Goal: Transaction & Acquisition: Download file/media

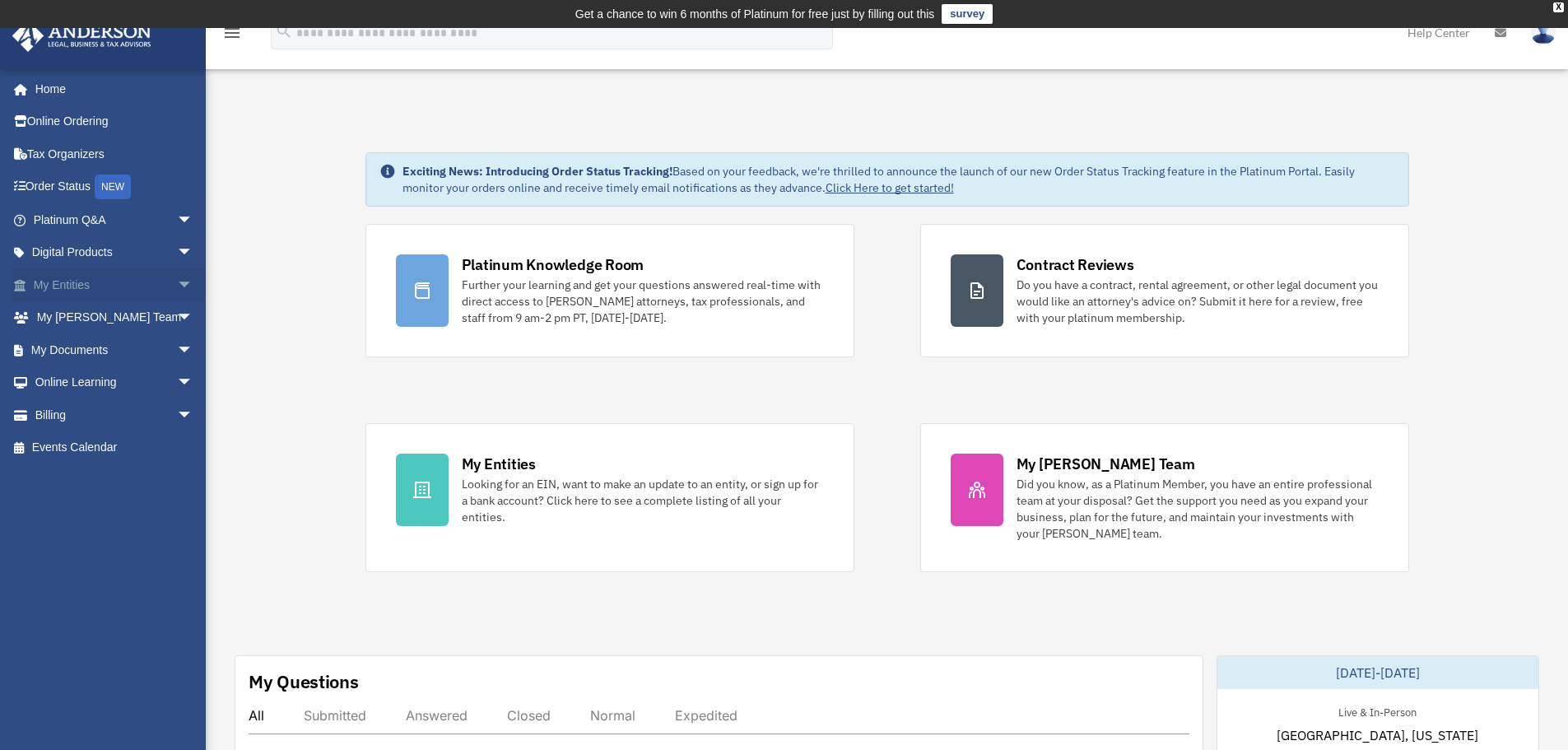
click at [177, 285] on span "arrow_drop_down" at bounding box center [193, 285] width 33 height 33
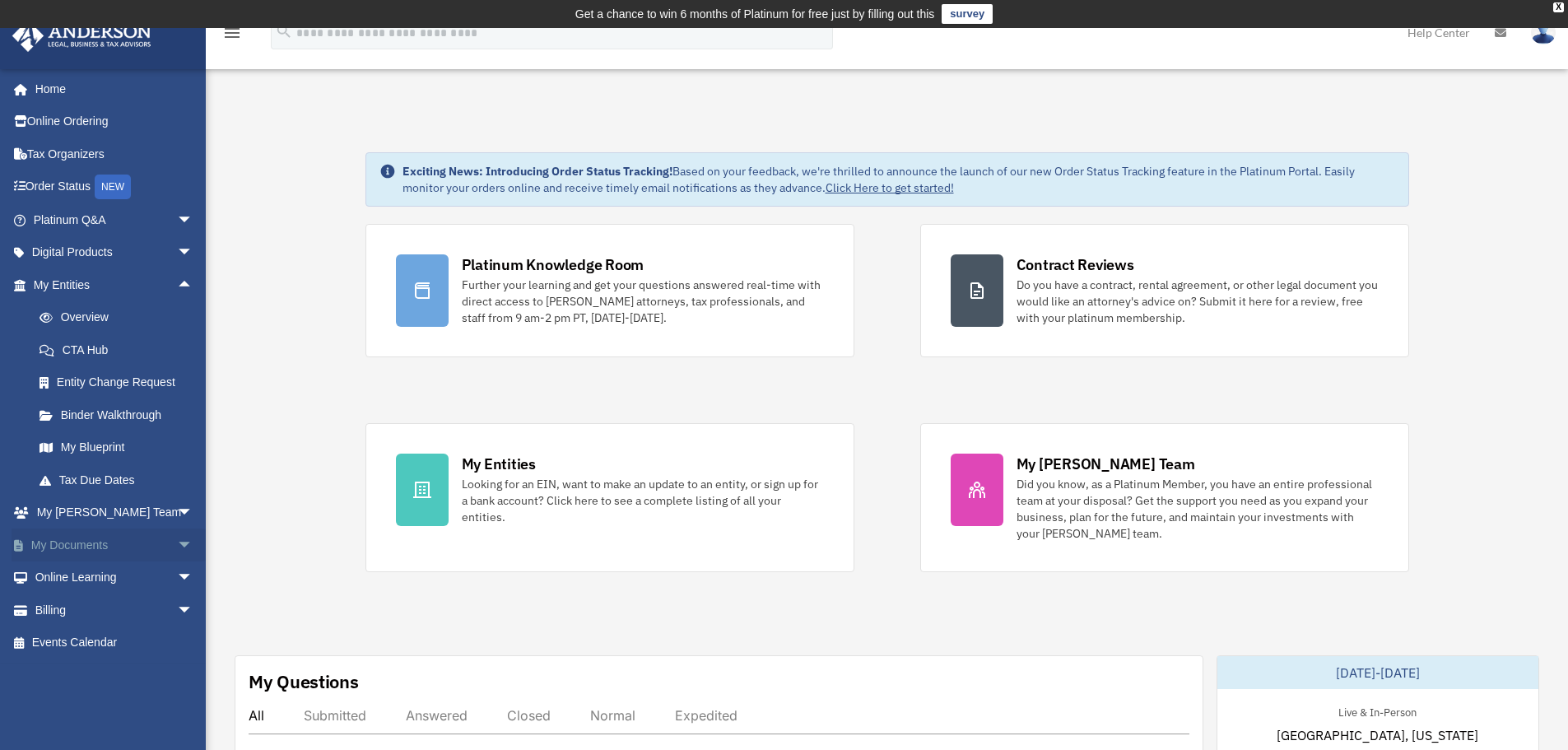
click at [177, 545] on span "arrow_drop_down" at bounding box center [193, 545] width 33 height 33
click at [121, 322] on link "Overview" at bounding box center [121, 317] width 195 height 33
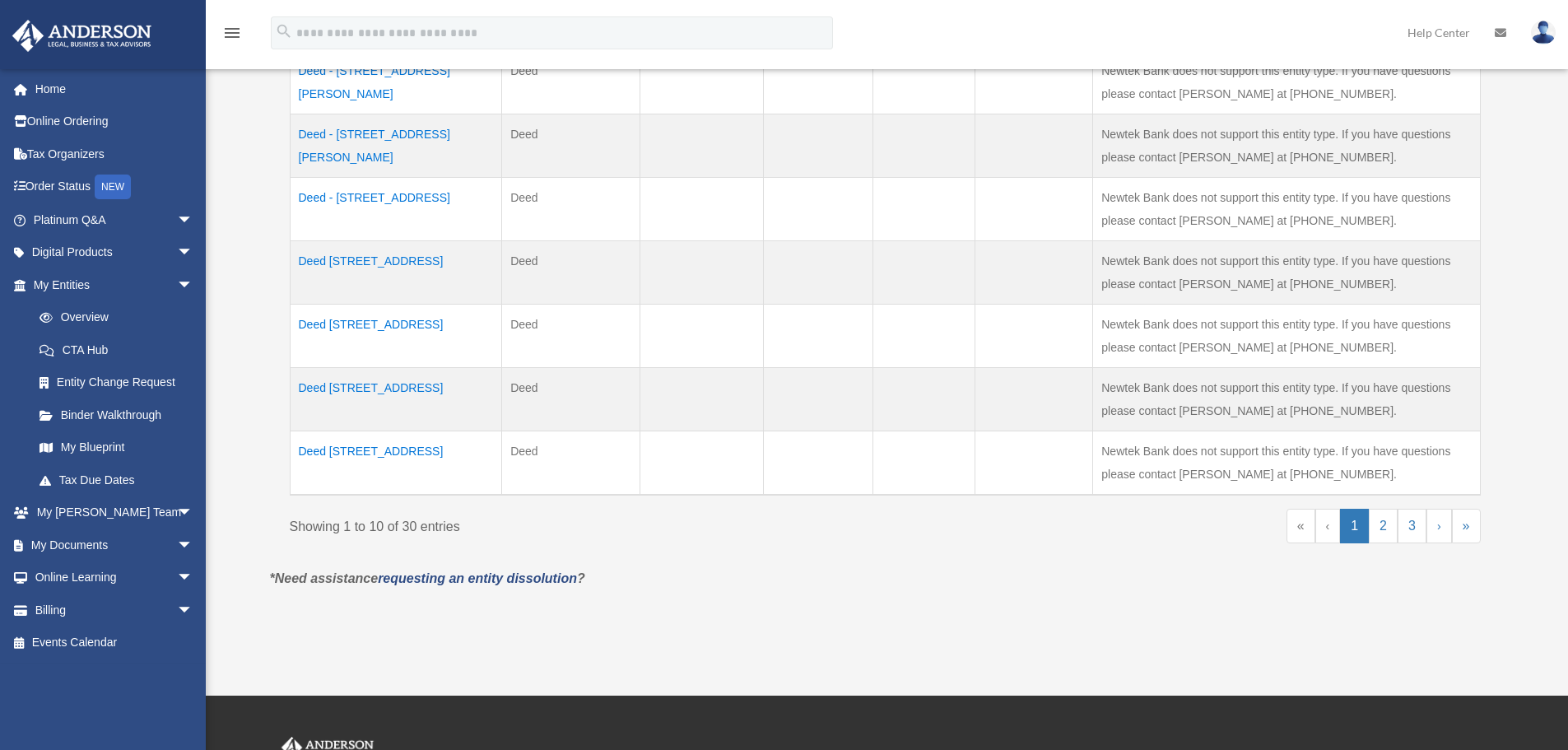
scroll to position [823, 0]
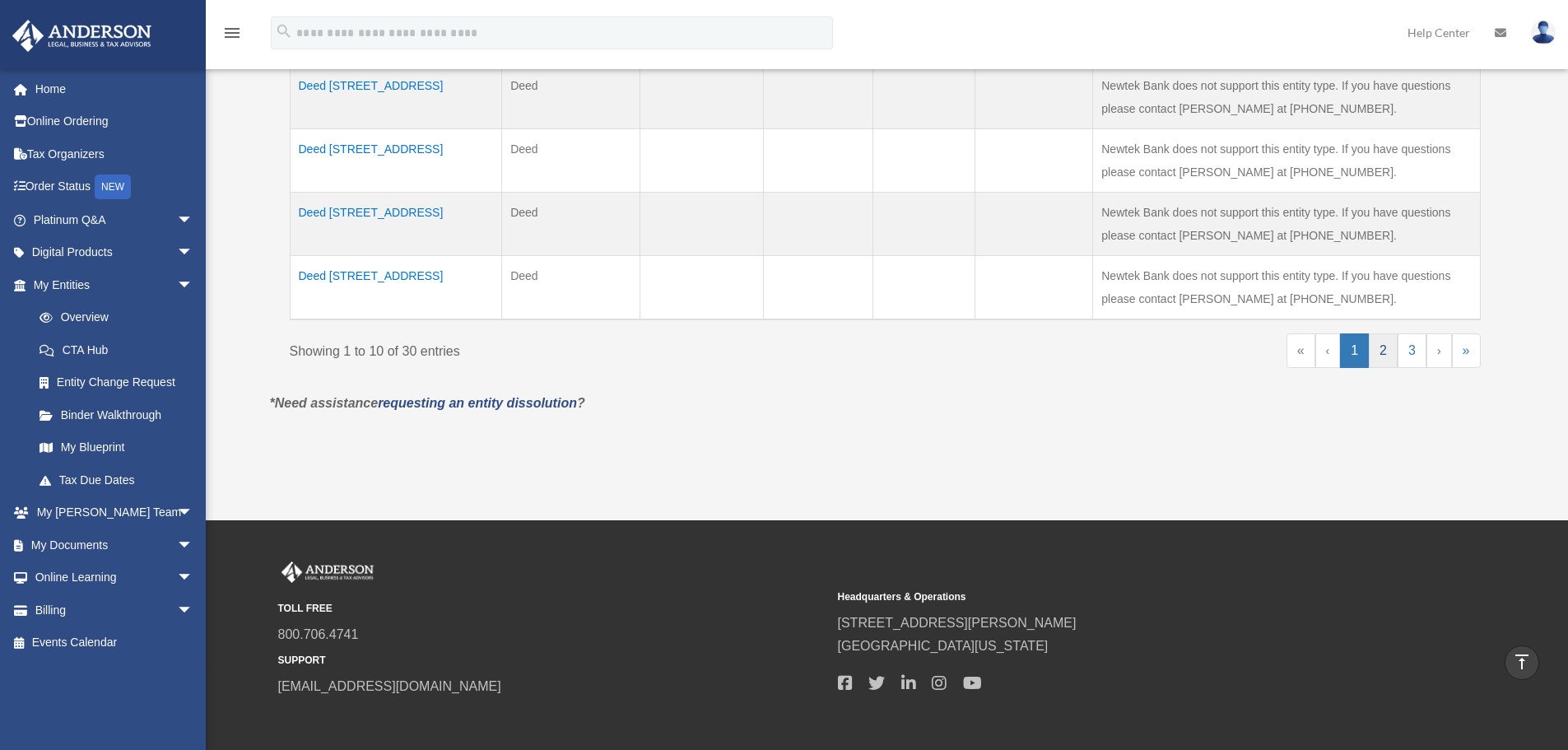
click at [1390, 358] on link "2" at bounding box center [1383, 350] width 28 height 34
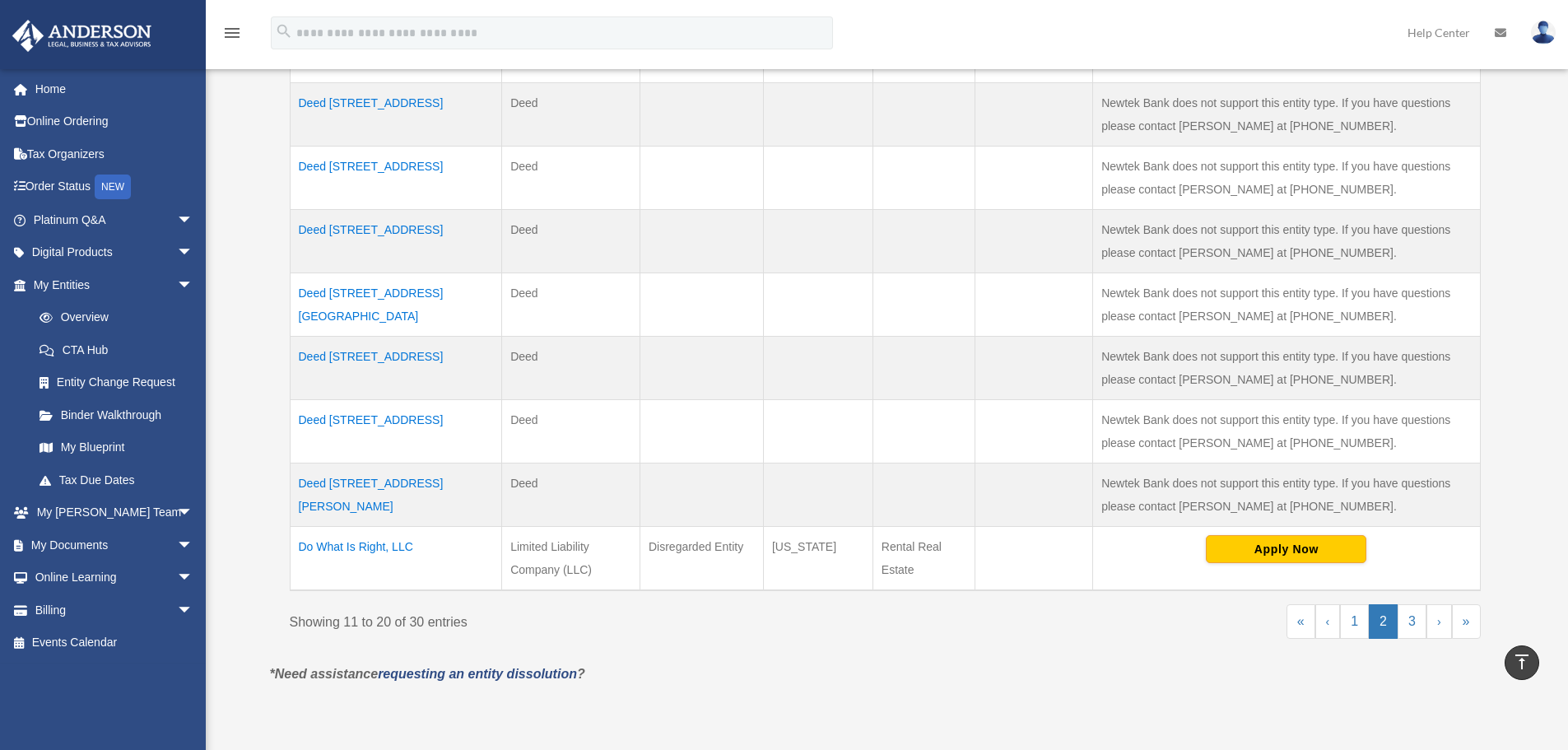
scroll to position [576, 0]
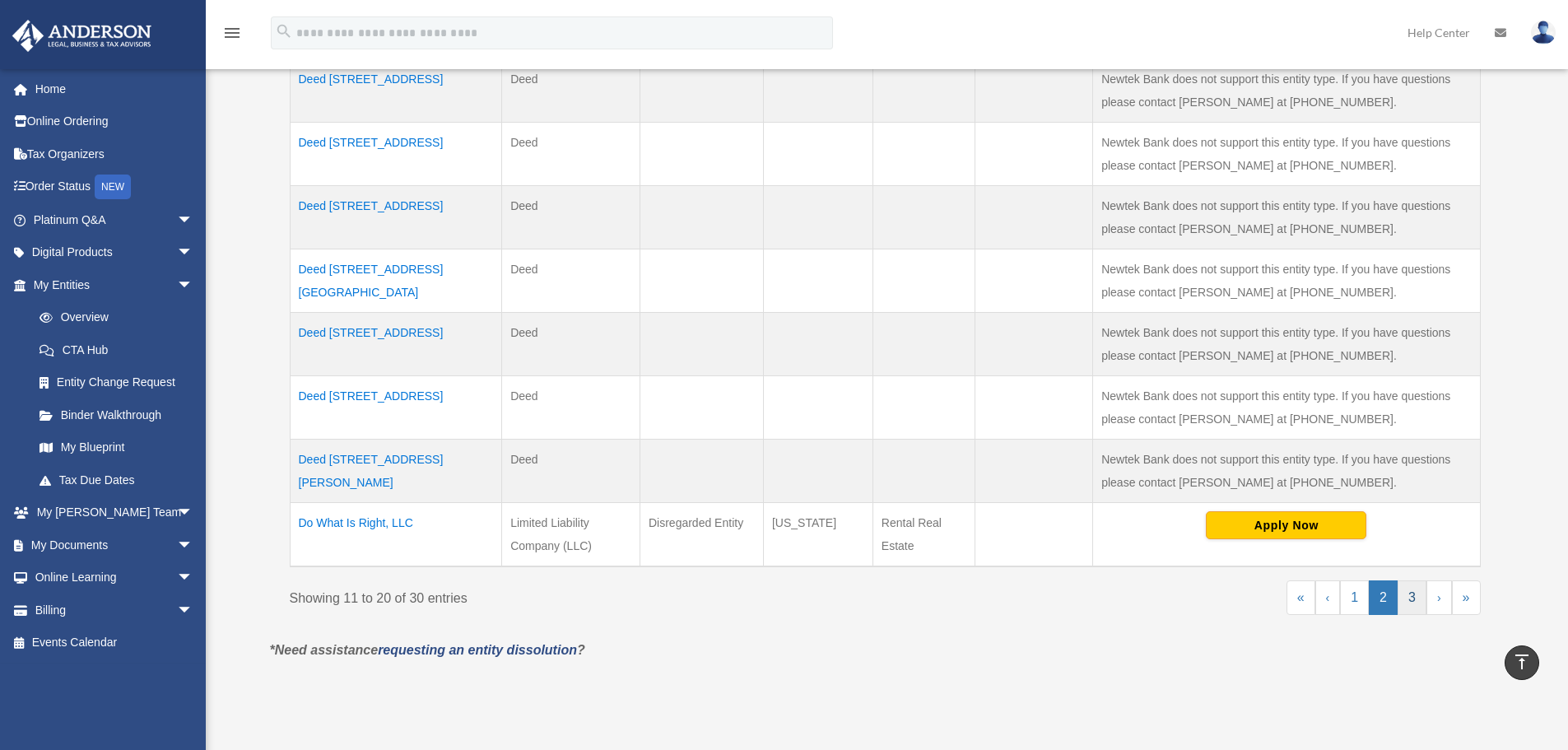
click at [1408, 593] on link "3" at bounding box center [1412, 597] width 28 height 34
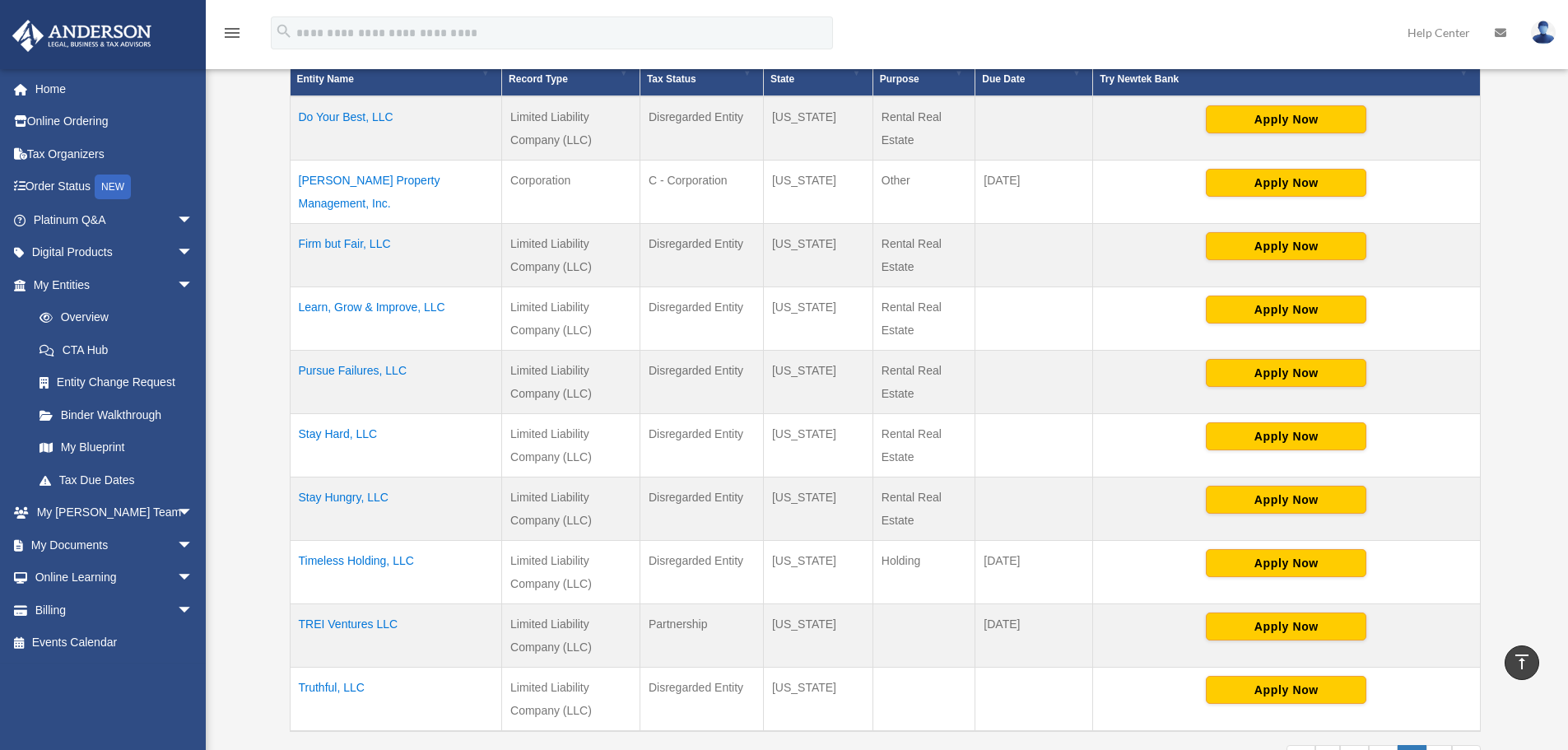
scroll to position [494, 0]
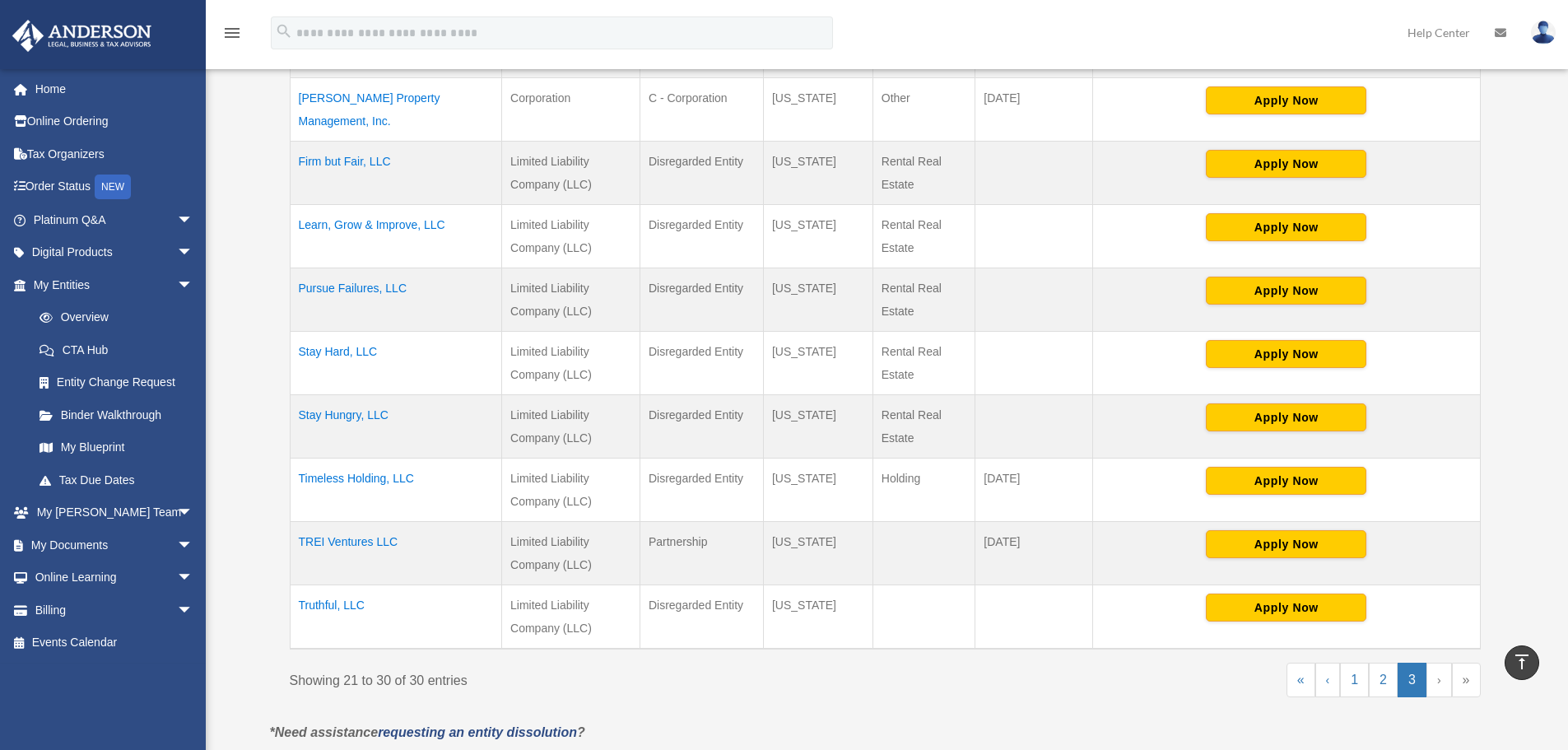
click at [333, 589] on td "Truthful, LLC" at bounding box center [396, 617] width 212 height 64
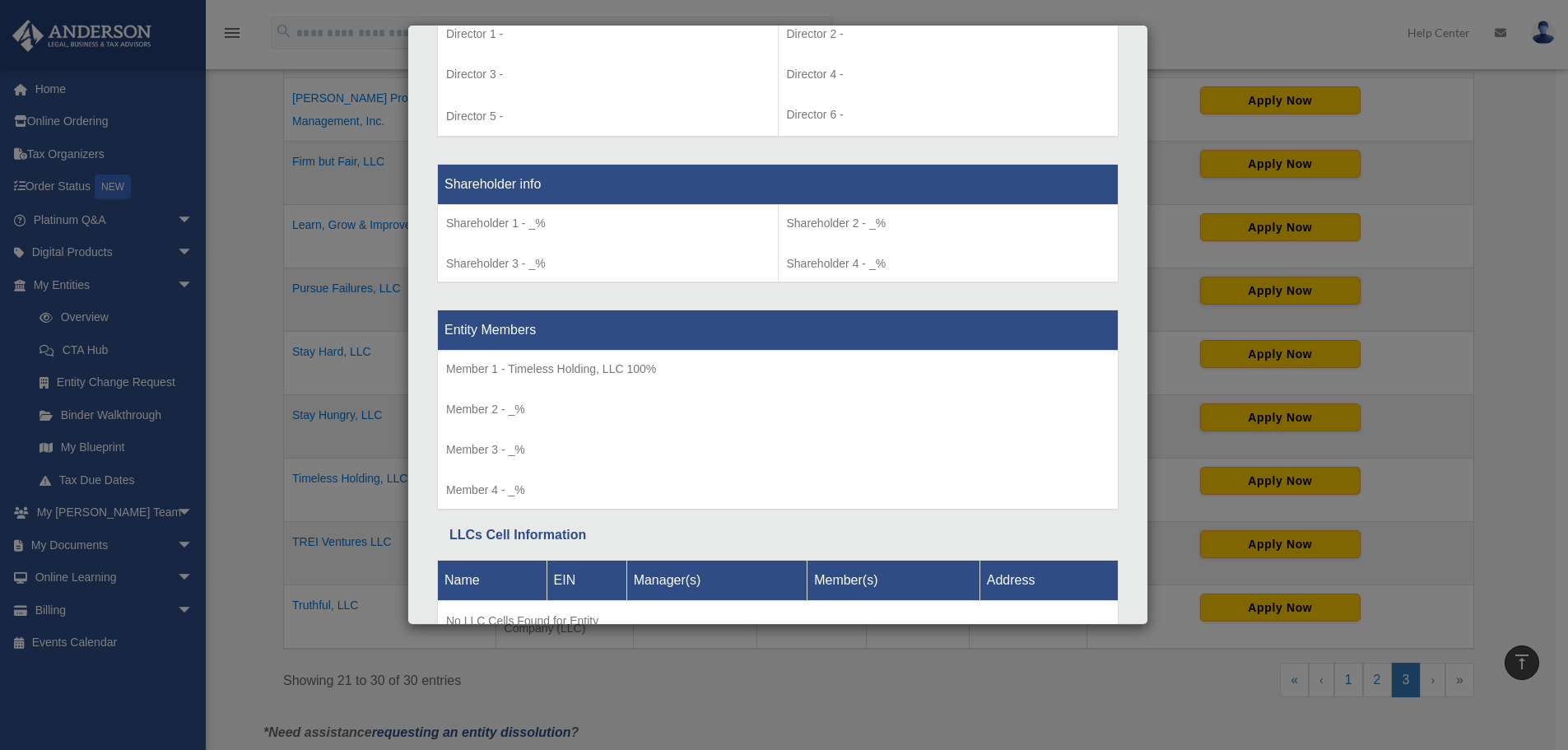
scroll to position [1422, 0]
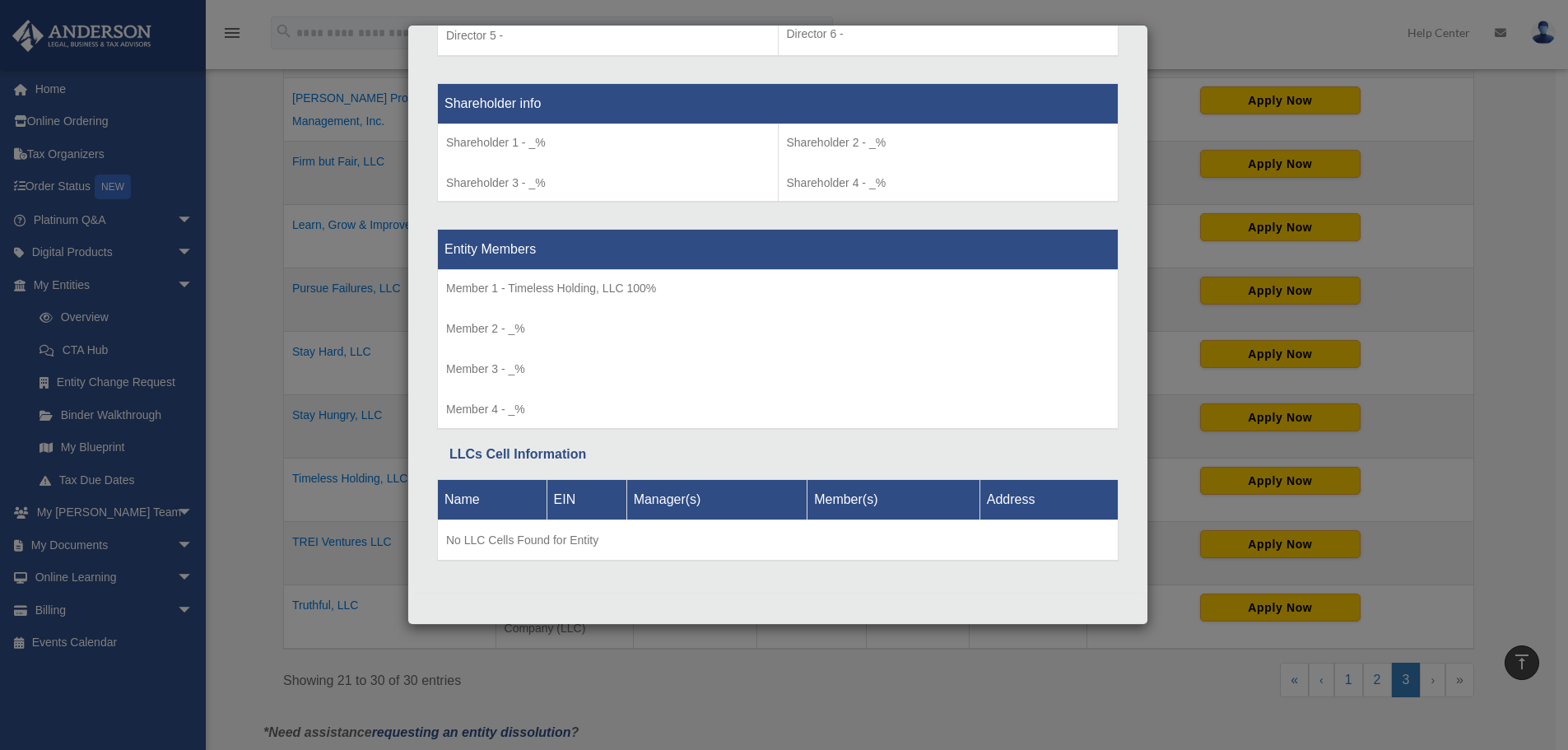
click at [261, 628] on div "Details × Articles Sent Organizational Date" at bounding box center [784, 375] width 1568 height 750
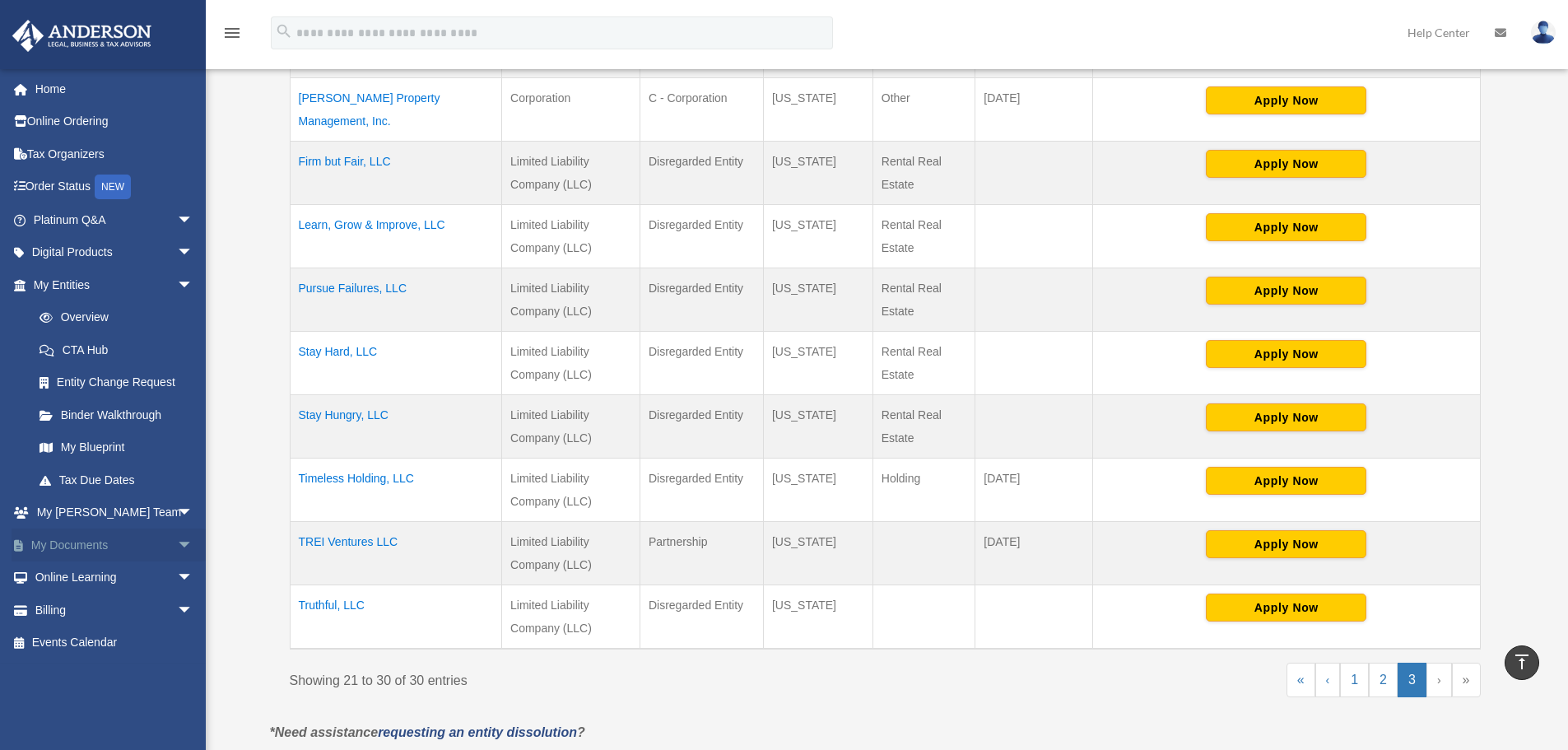
click at [129, 559] on link "My Documents arrow_drop_down" at bounding box center [114, 545] width 206 height 33
click at [177, 541] on span "arrow_drop_down" at bounding box center [193, 545] width 33 height 33
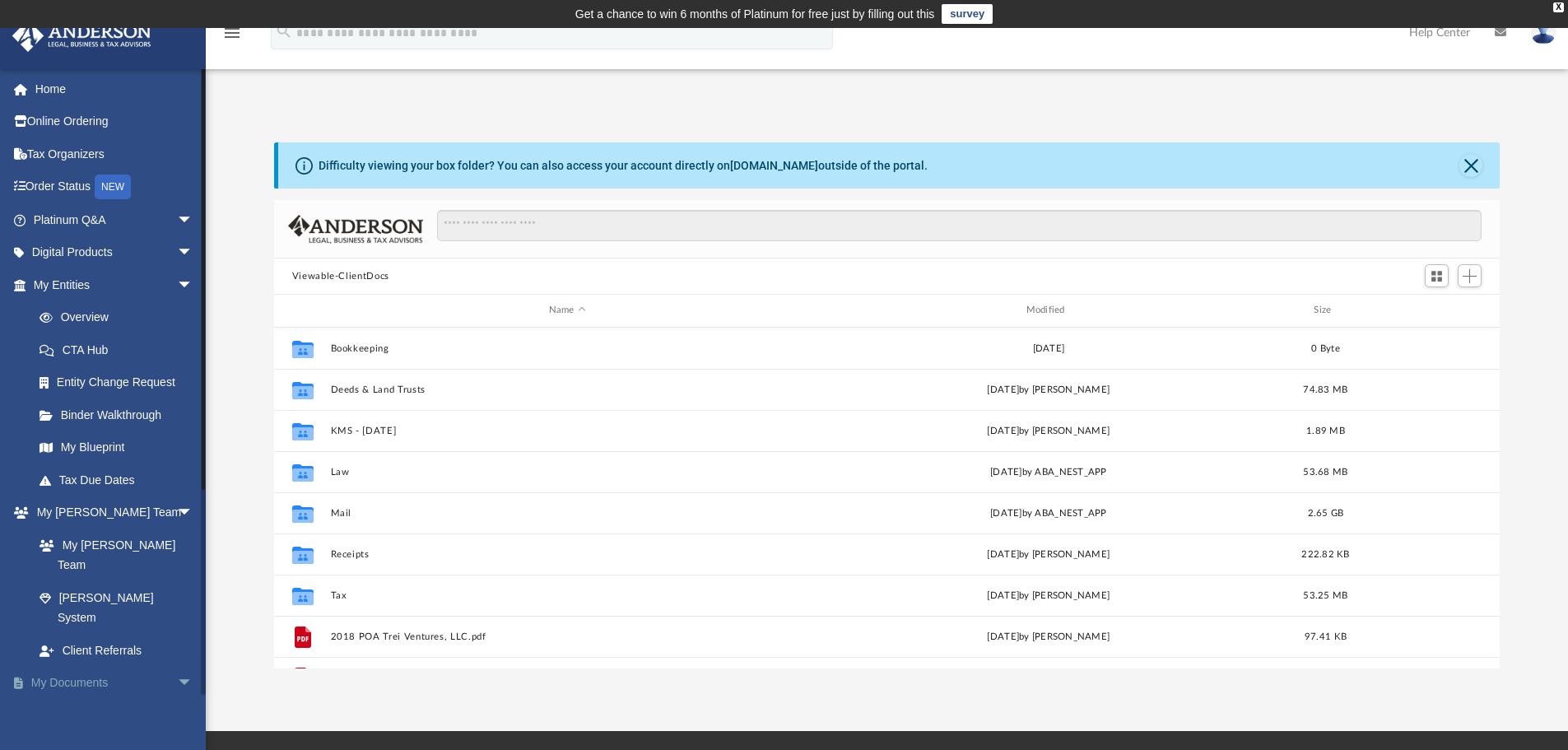
scroll to position [362, 1213]
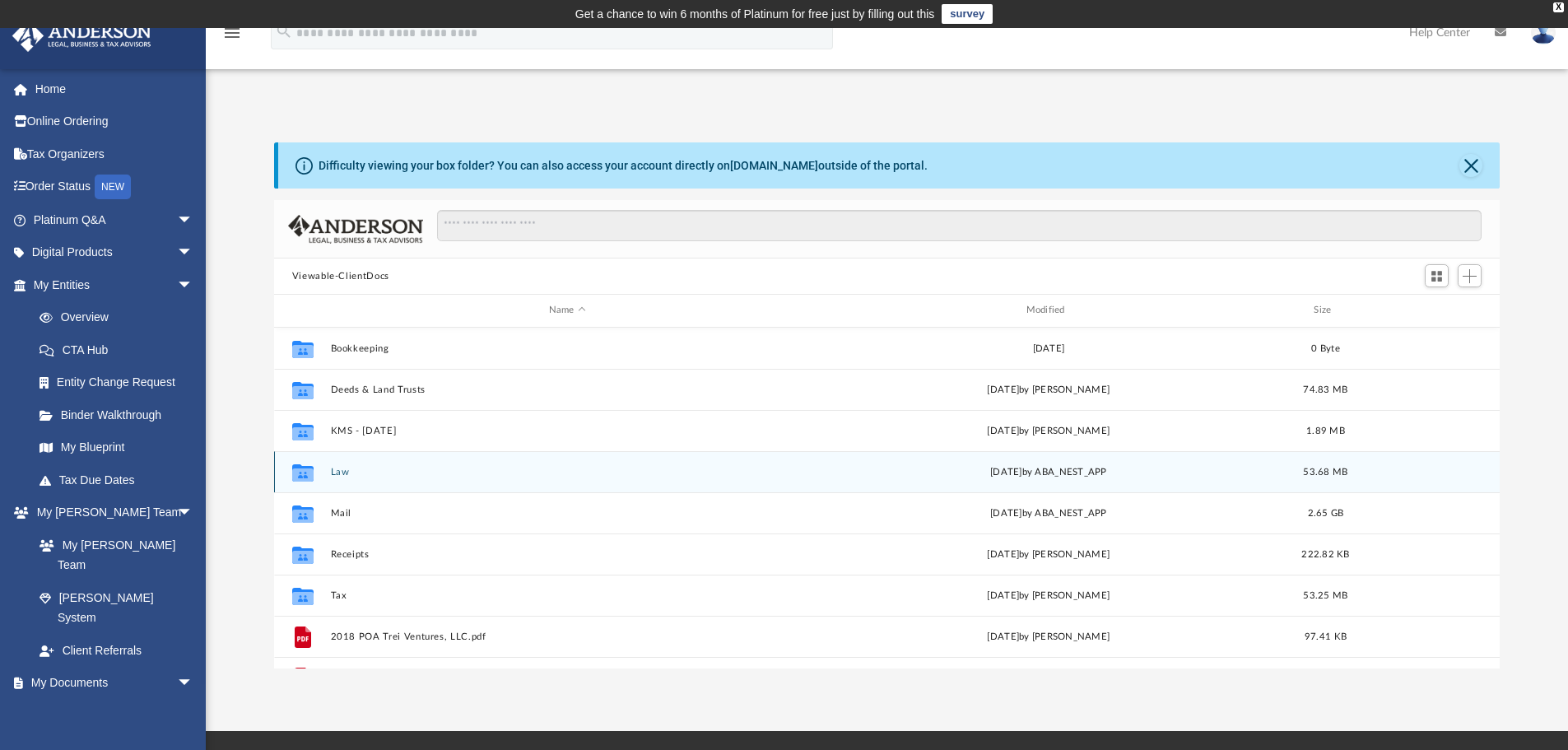
click at [346, 468] on button "Law" at bounding box center [567, 472] width 474 height 11
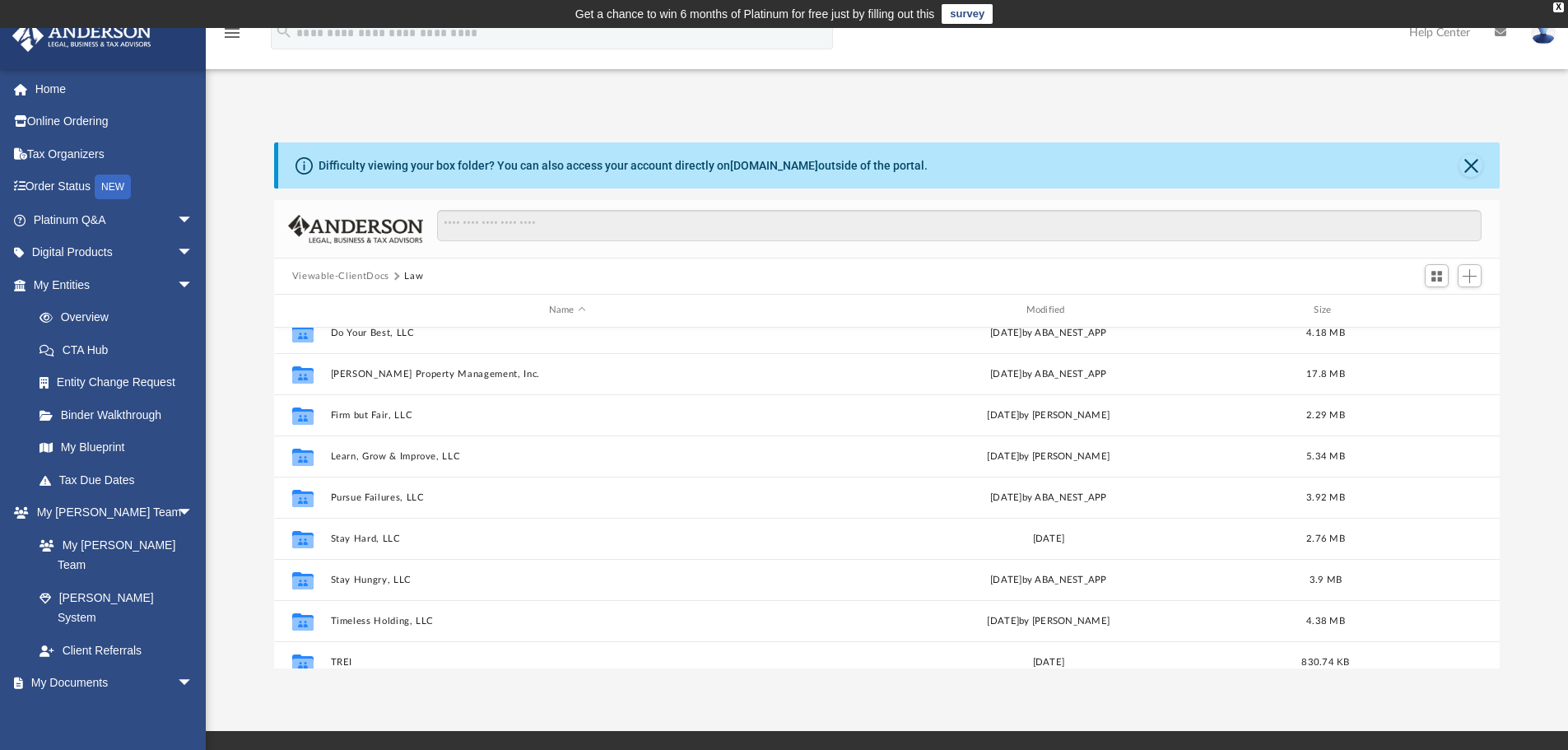
scroll to position [112, 0]
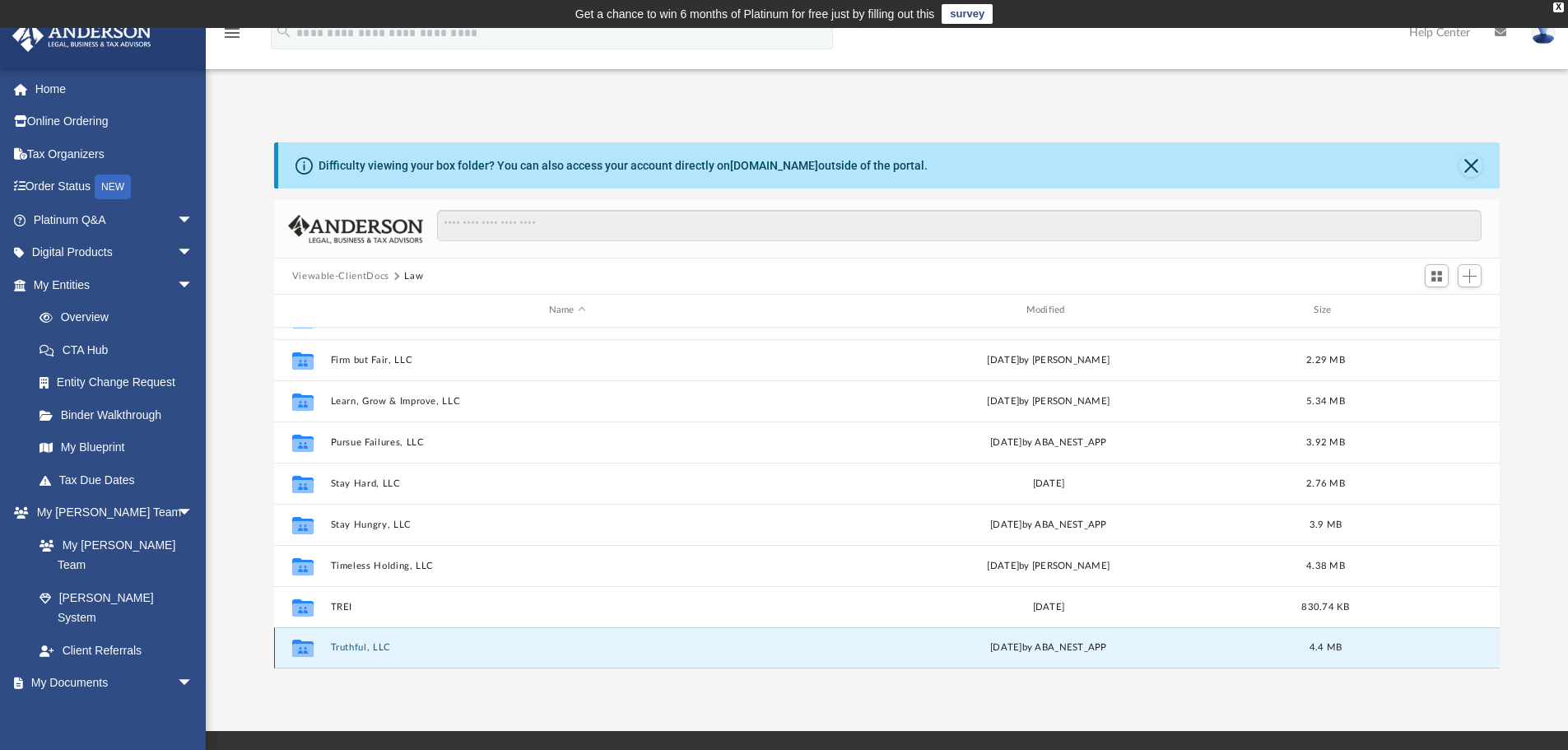
click at [354, 652] on button "Truthful, LLC" at bounding box center [567, 647] width 474 height 11
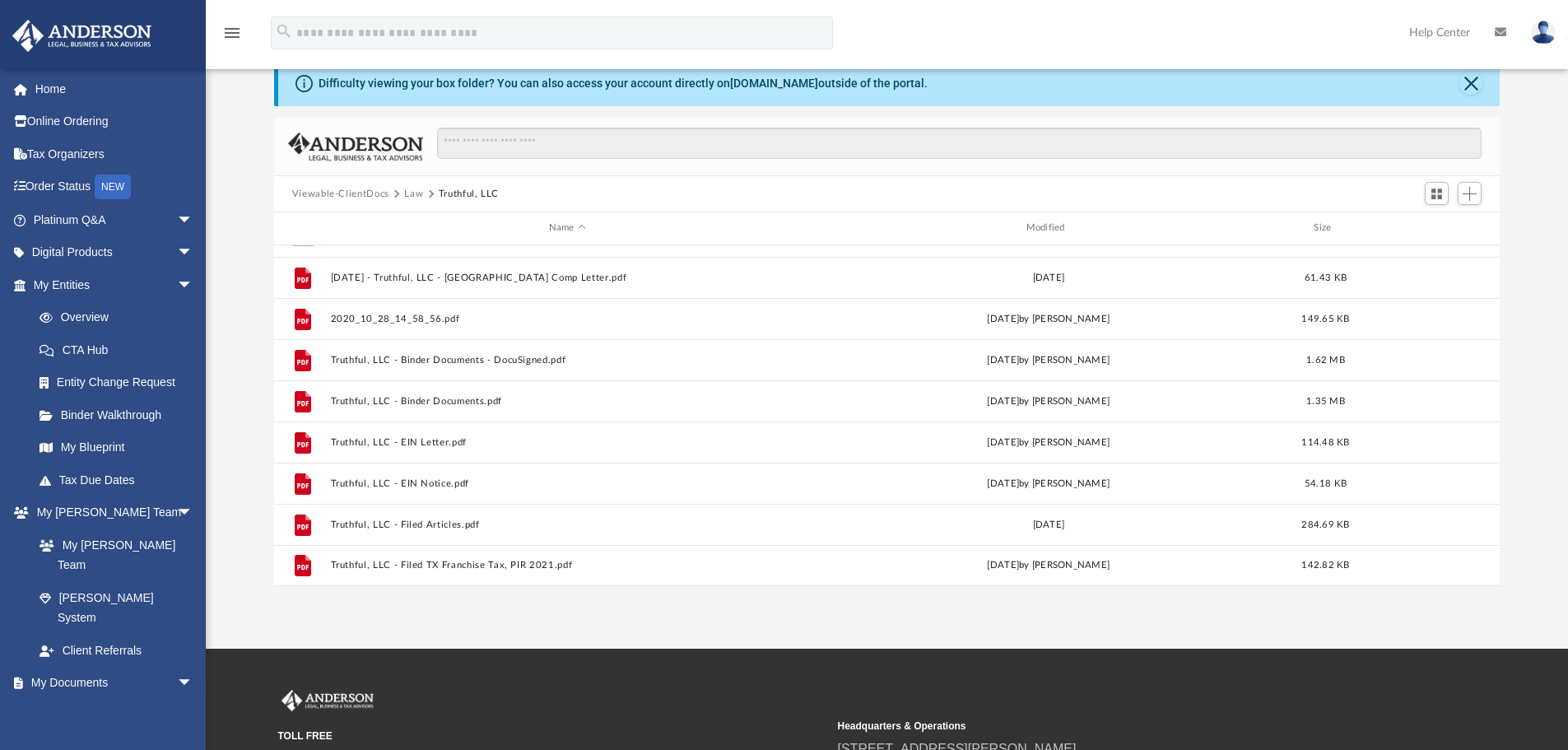
scroll to position [0, 0]
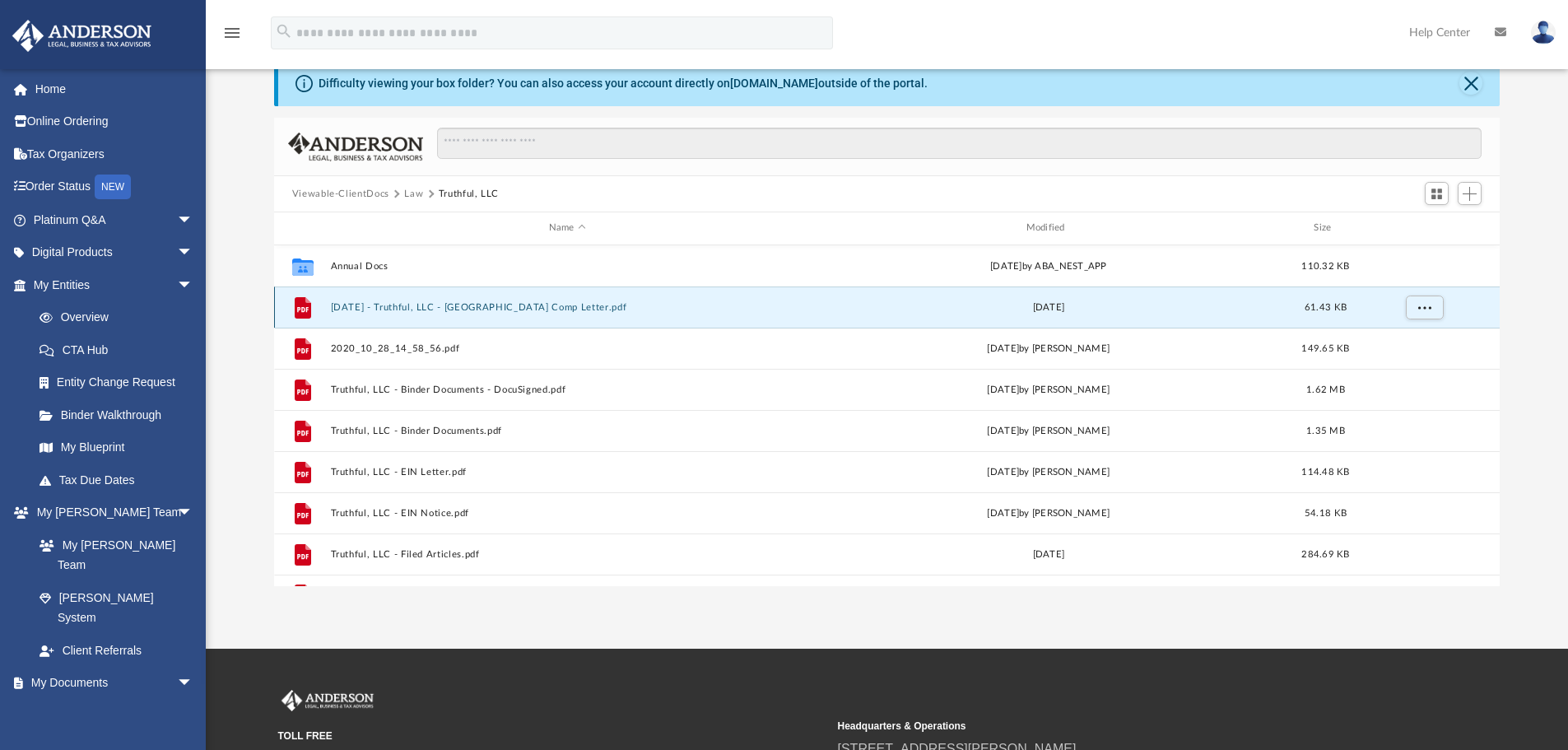
click at [452, 310] on button "[DATE] - Truthful, LLC - [GEOGRAPHIC_DATA] Comp Letter.pdf" at bounding box center [567, 307] width 474 height 11
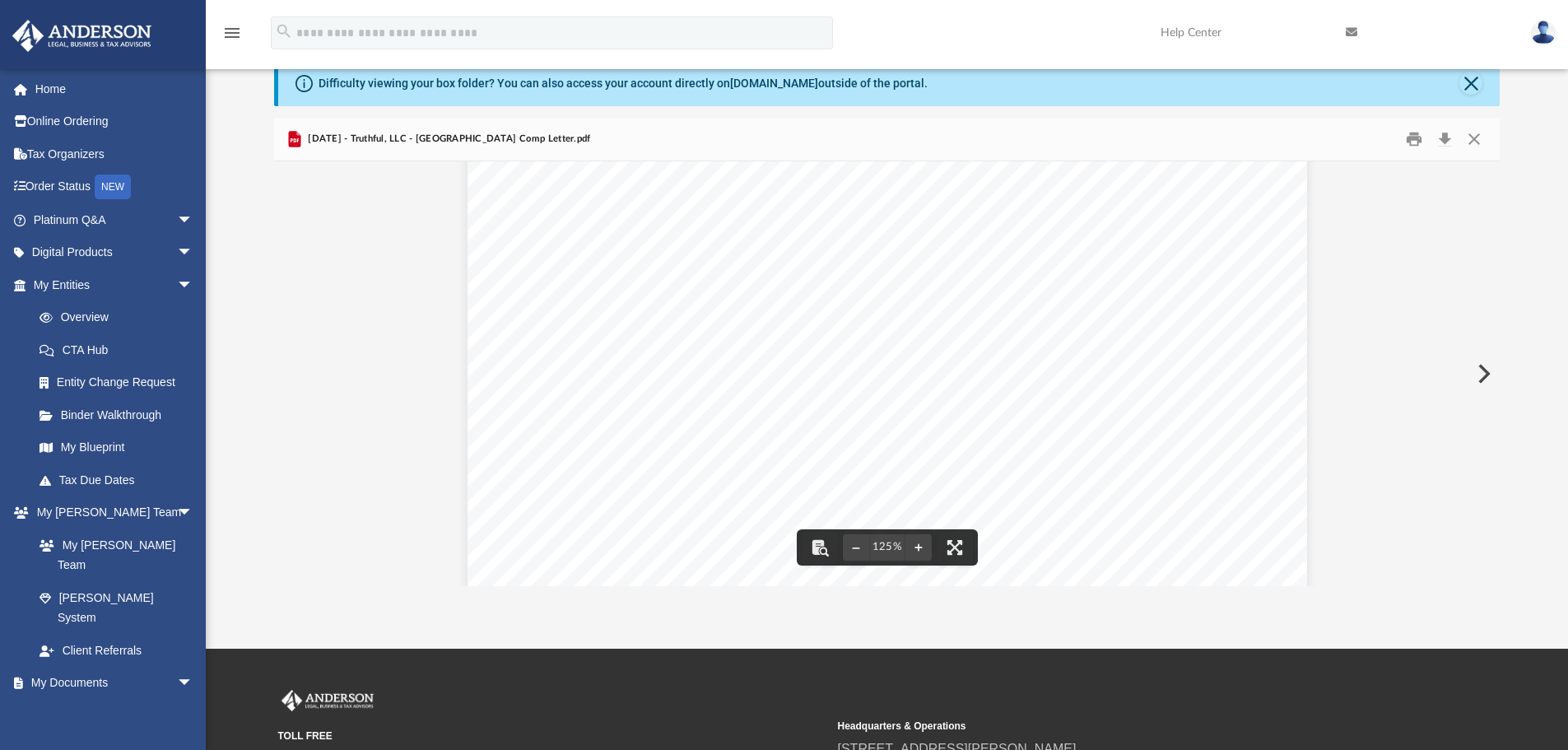
scroll to position [687, 0]
click at [1469, 86] on button "Close" at bounding box center [1471, 84] width 23 height 23
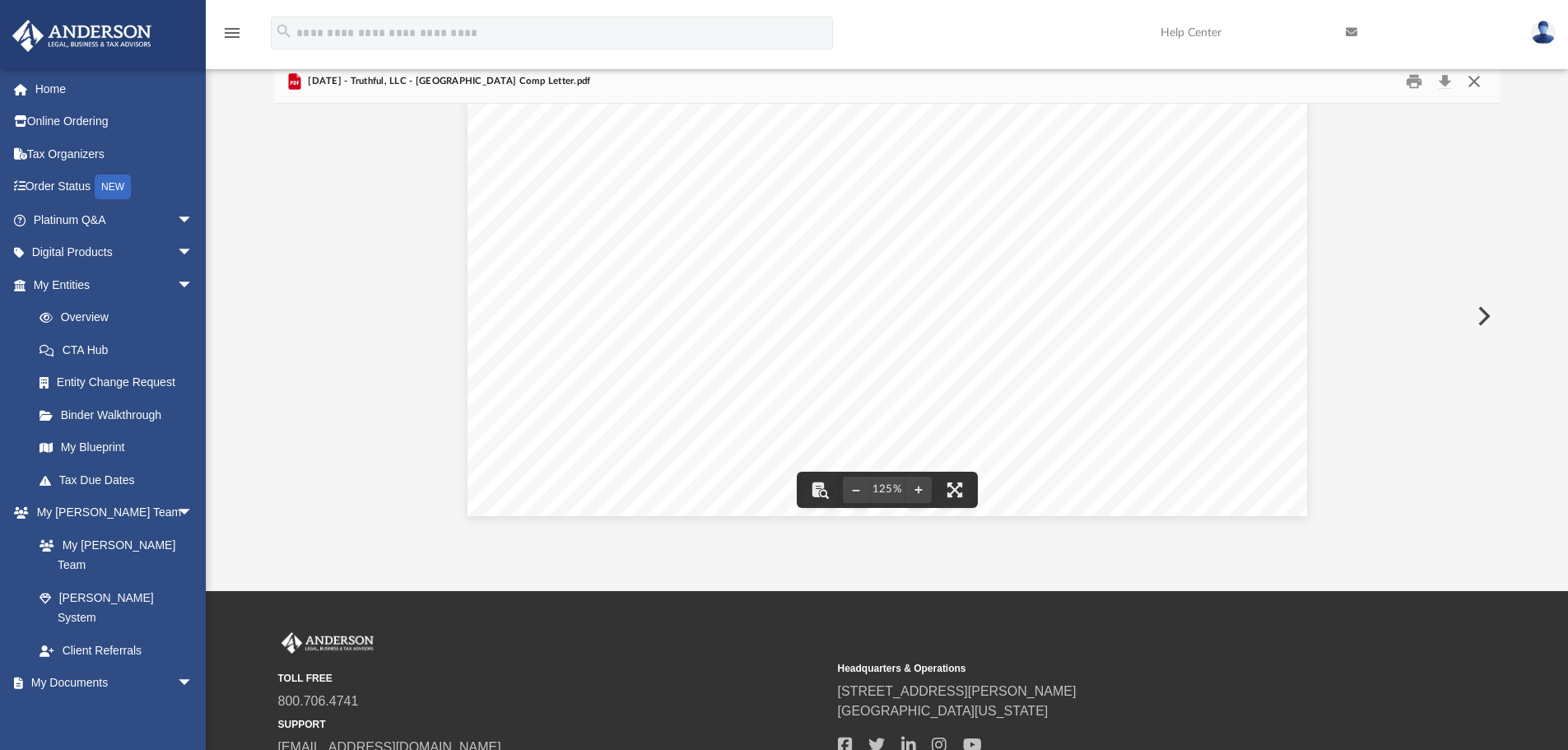
click at [1483, 84] on button "Close" at bounding box center [1474, 82] width 29 height 26
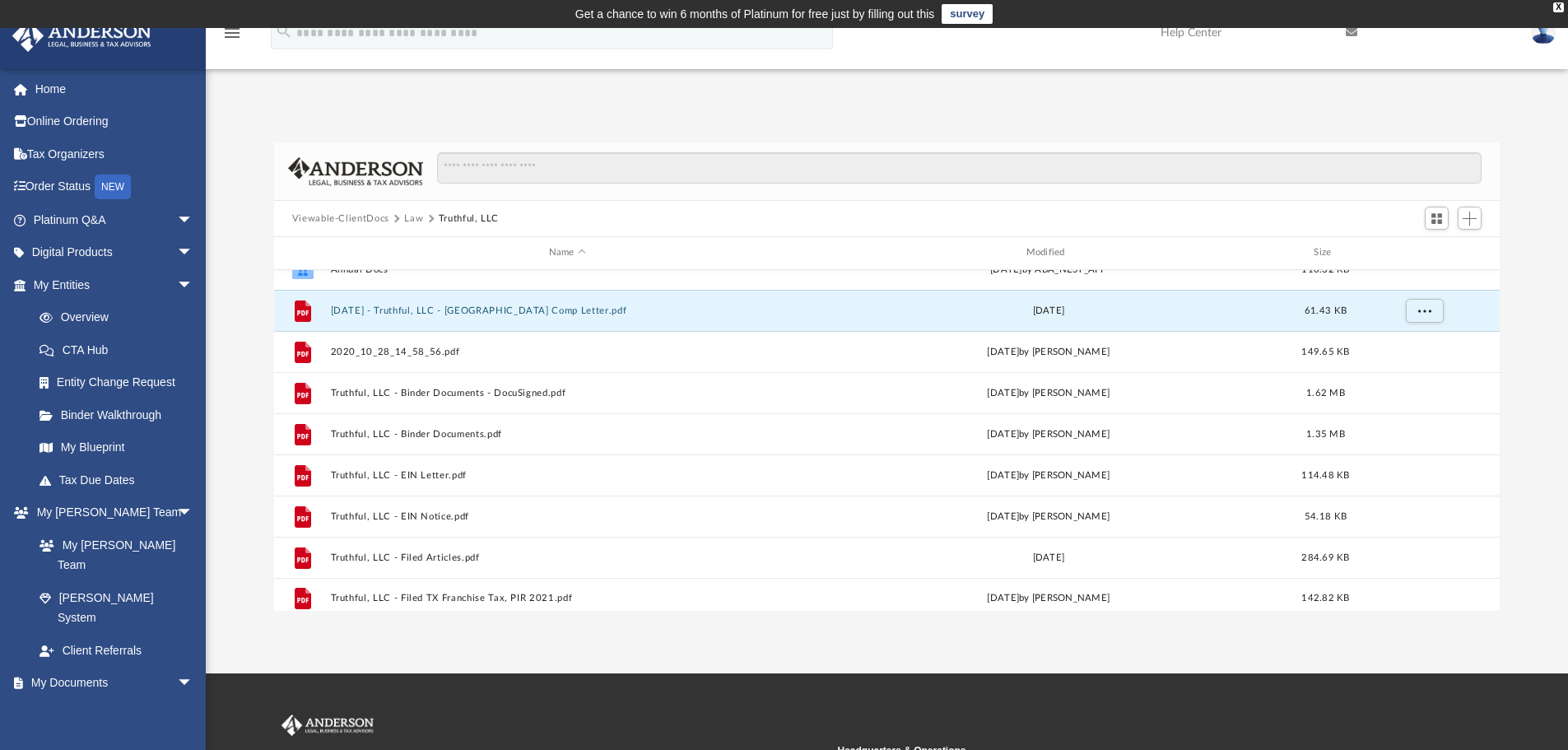
scroll to position [29, 0]
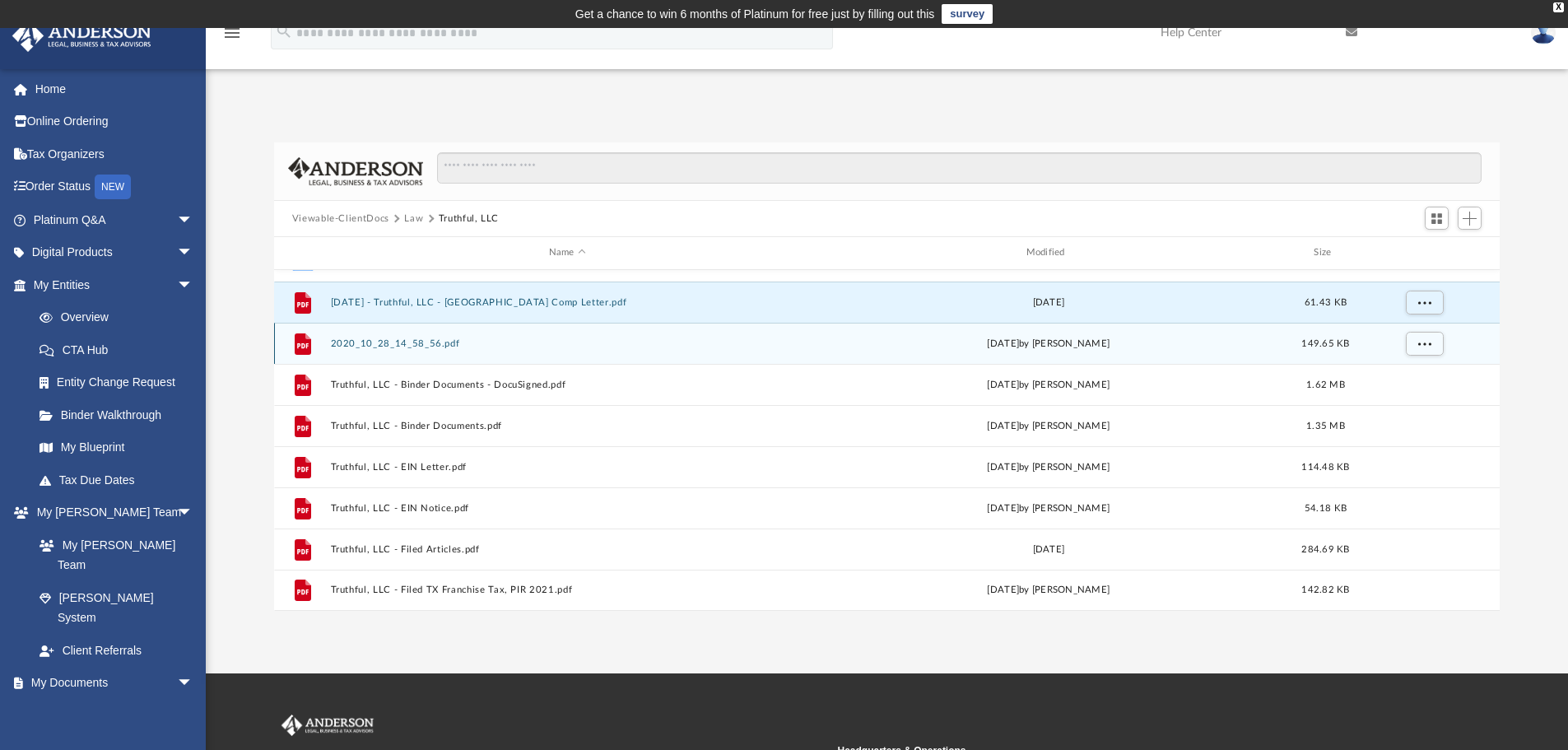
click at [398, 349] on button "2020_10_28_14_58_56.pdf" at bounding box center [567, 343] width 474 height 11
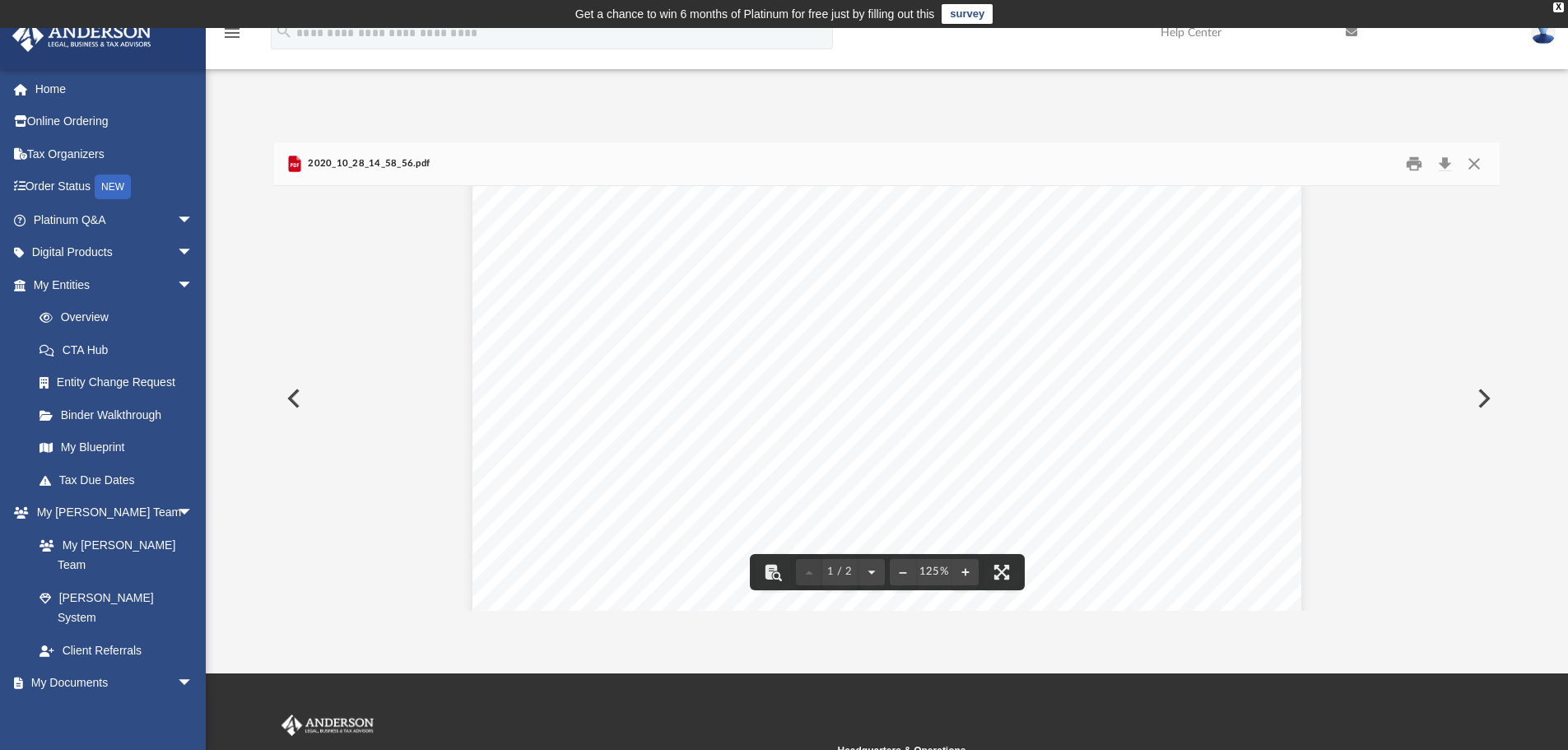
scroll to position [0, 0]
click at [1487, 388] on button "Preview" at bounding box center [1482, 398] width 36 height 46
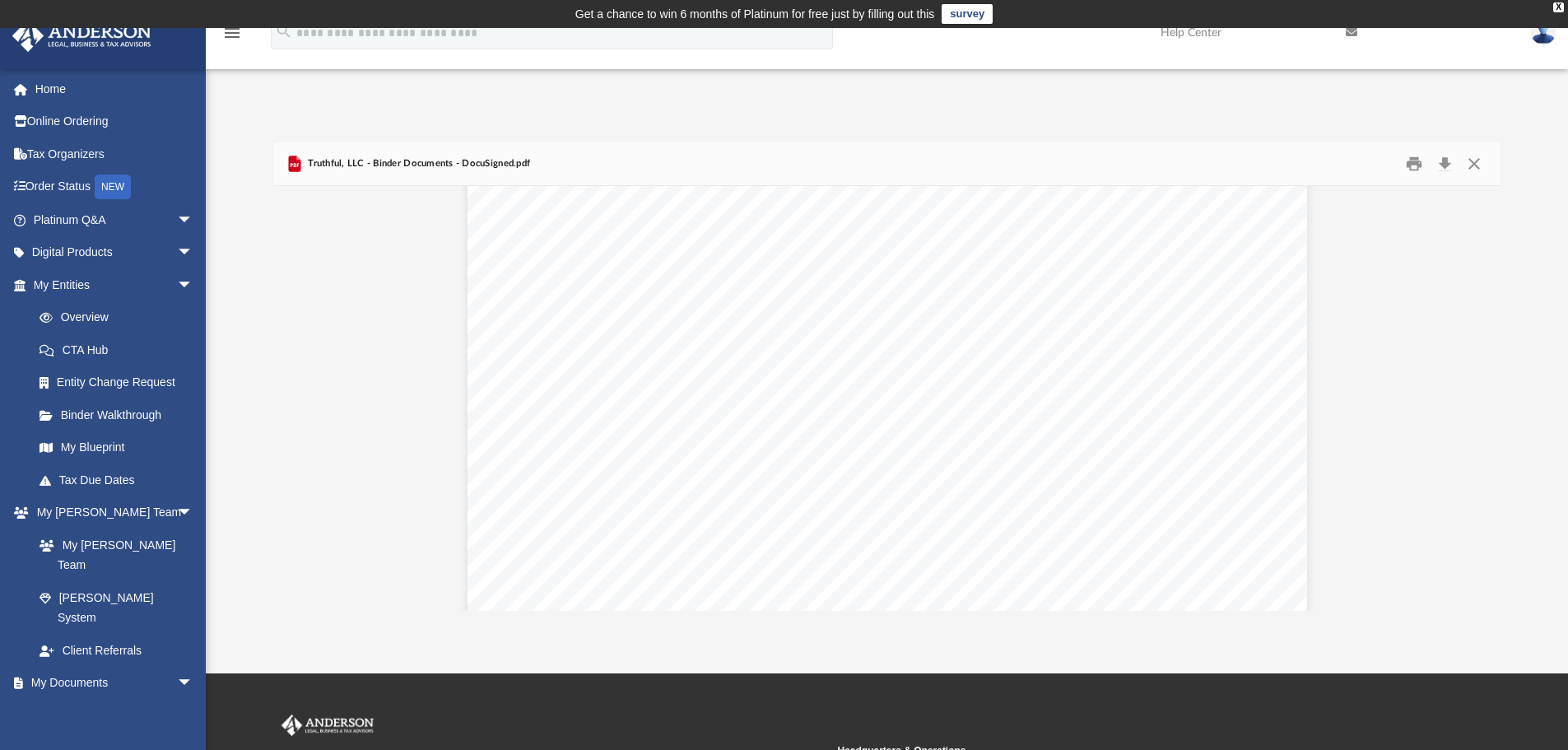
scroll to position [12016, 0]
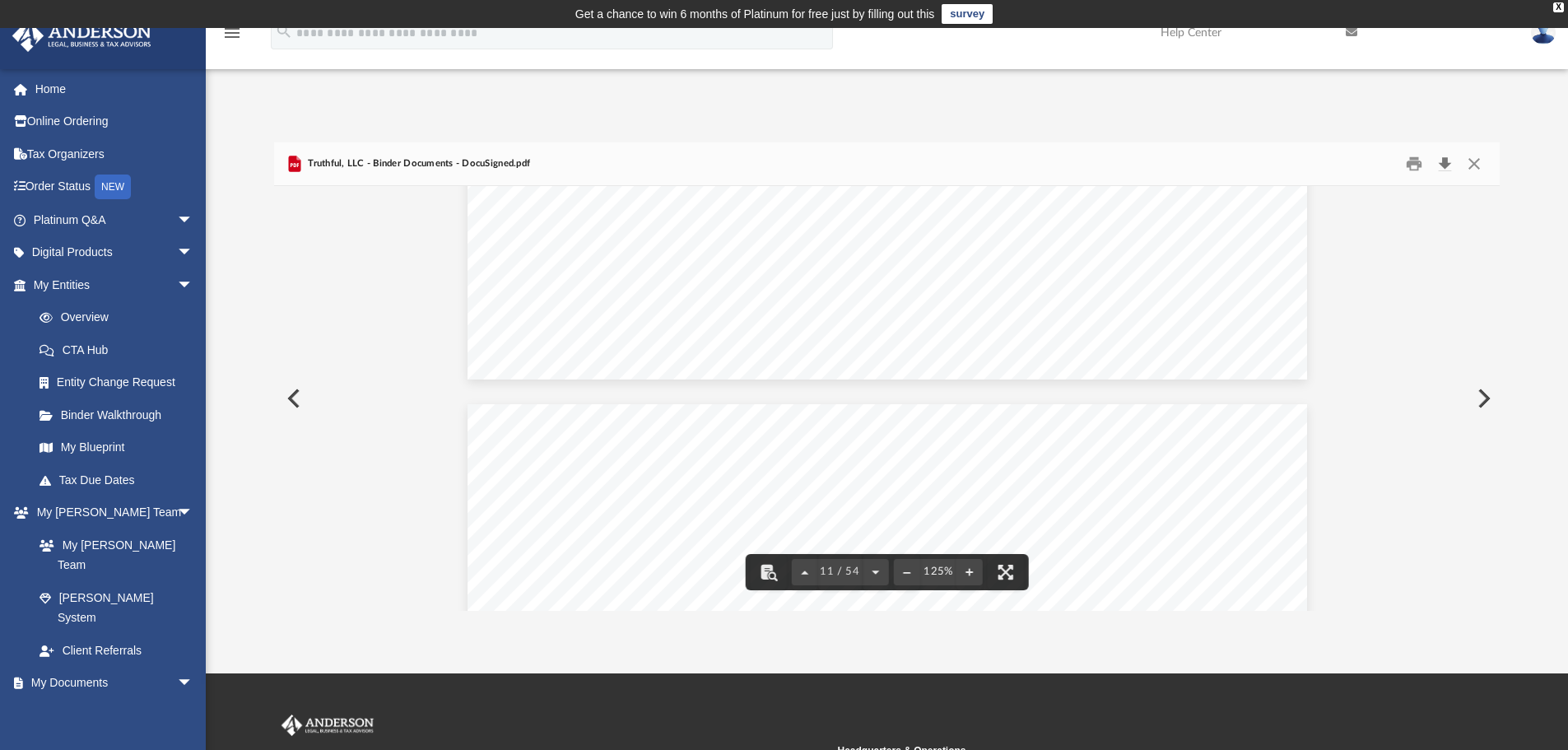
click at [1449, 162] on button "Download" at bounding box center [1444, 164] width 29 height 26
click at [1484, 401] on button "Preview" at bounding box center [1482, 398] width 36 height 46
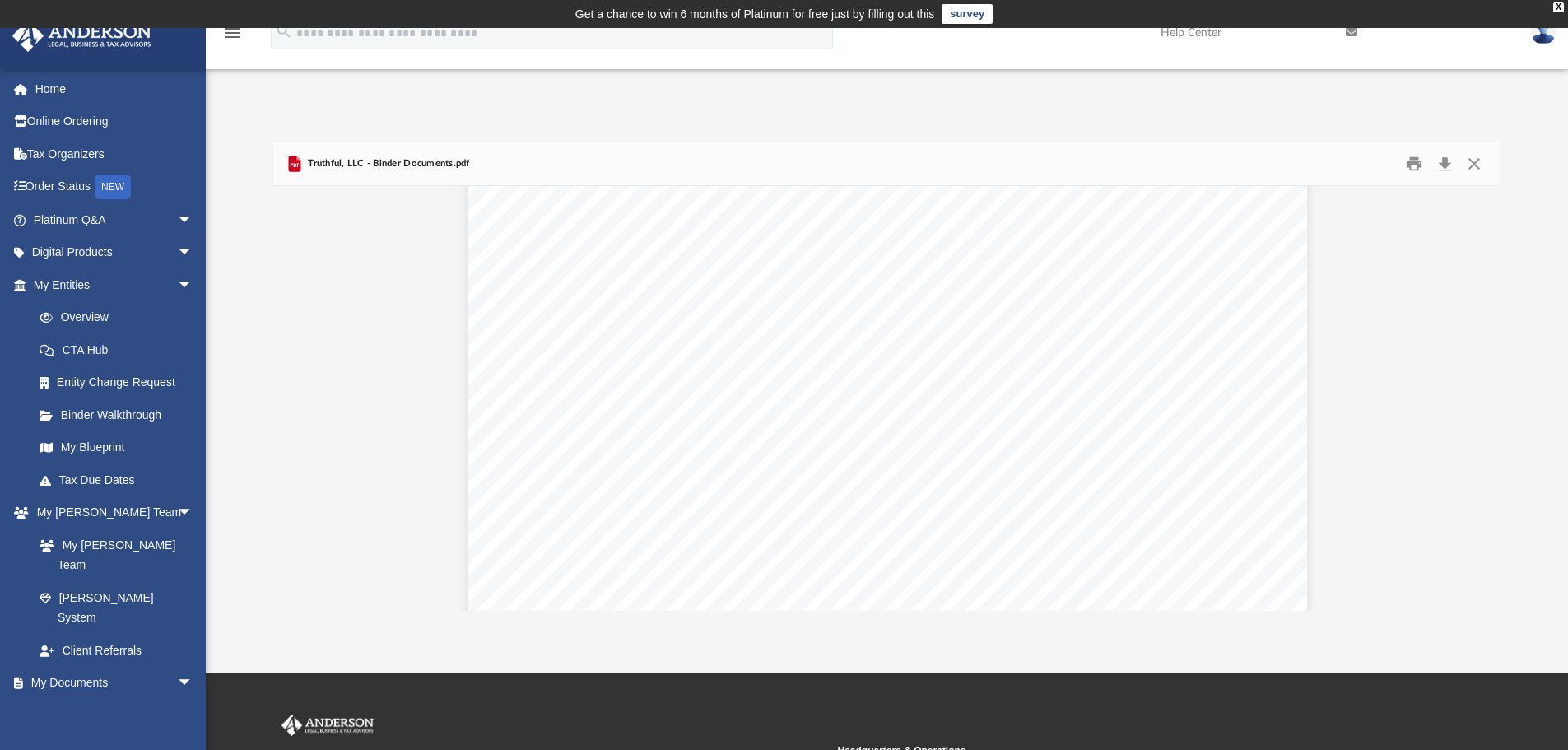
scroll to position [50297, 0]
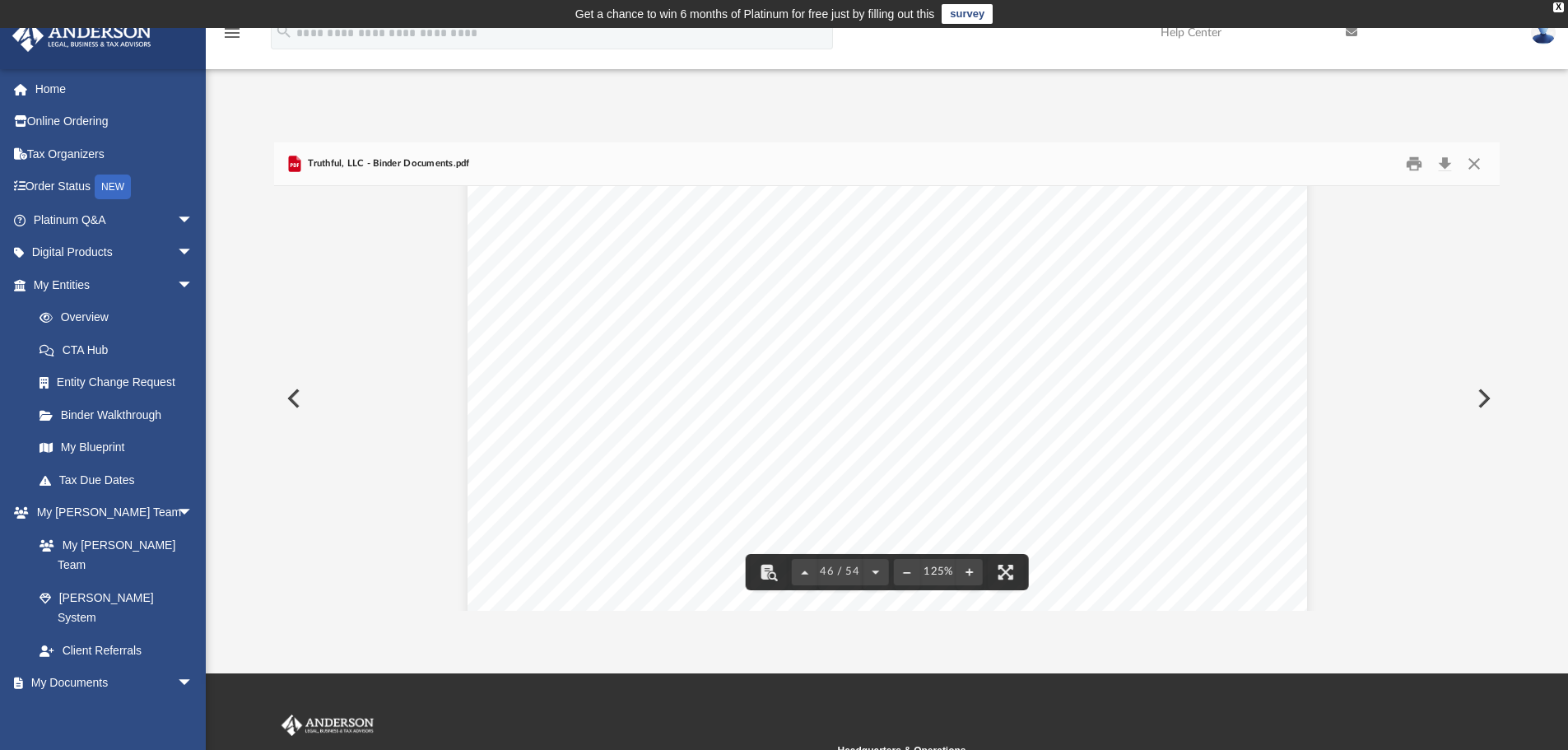
click at [1481, 393] on button "Preview" at bounding box center [1482, 398] width 36 height 46
click at [1486, 398] on button "Preview" at bounding box center [1482, 398] width 36 height 46
click at [291, 397] on button "Preview" at bounding box center [292, 398] width 36 height 46
click at [1450, 160] on button "Download" at bounding box center [1444, 164] width 29 height 26
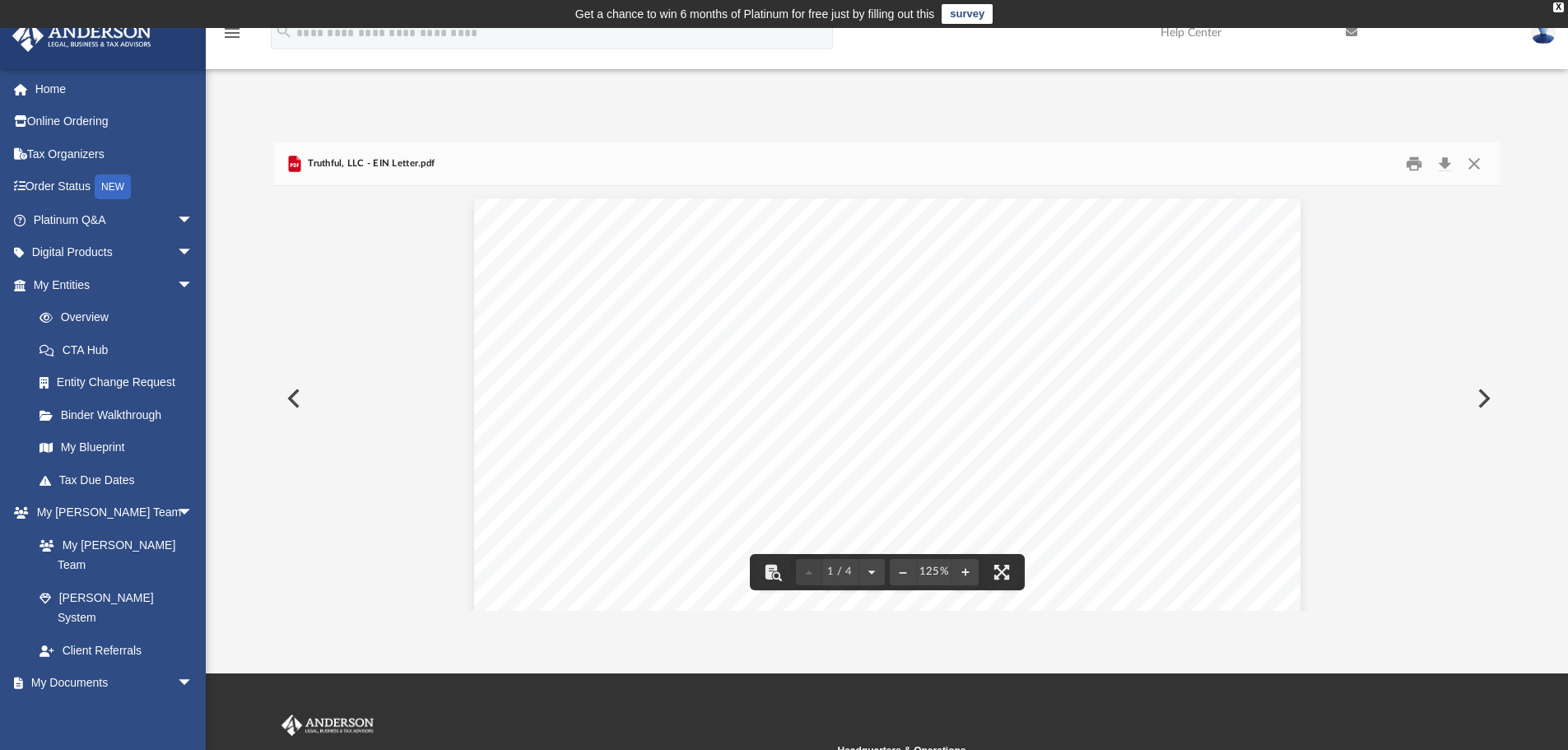
click at [1489, 393] on button "Preview" at bounding box center [1482, 398] width 36 height 46
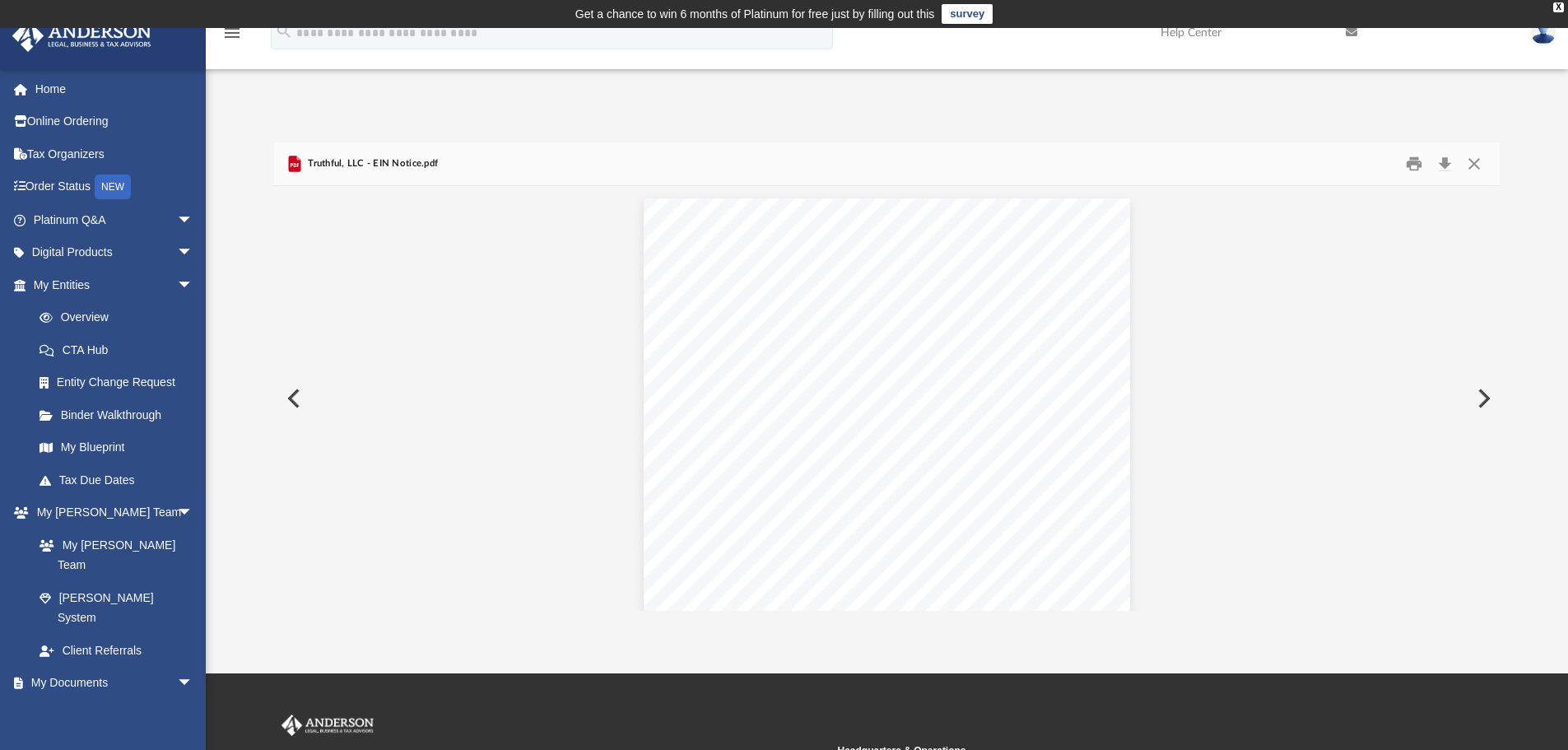
click at [1489, 393] on button "Preview" at bounding box center [1482, 398] width 36 height 46
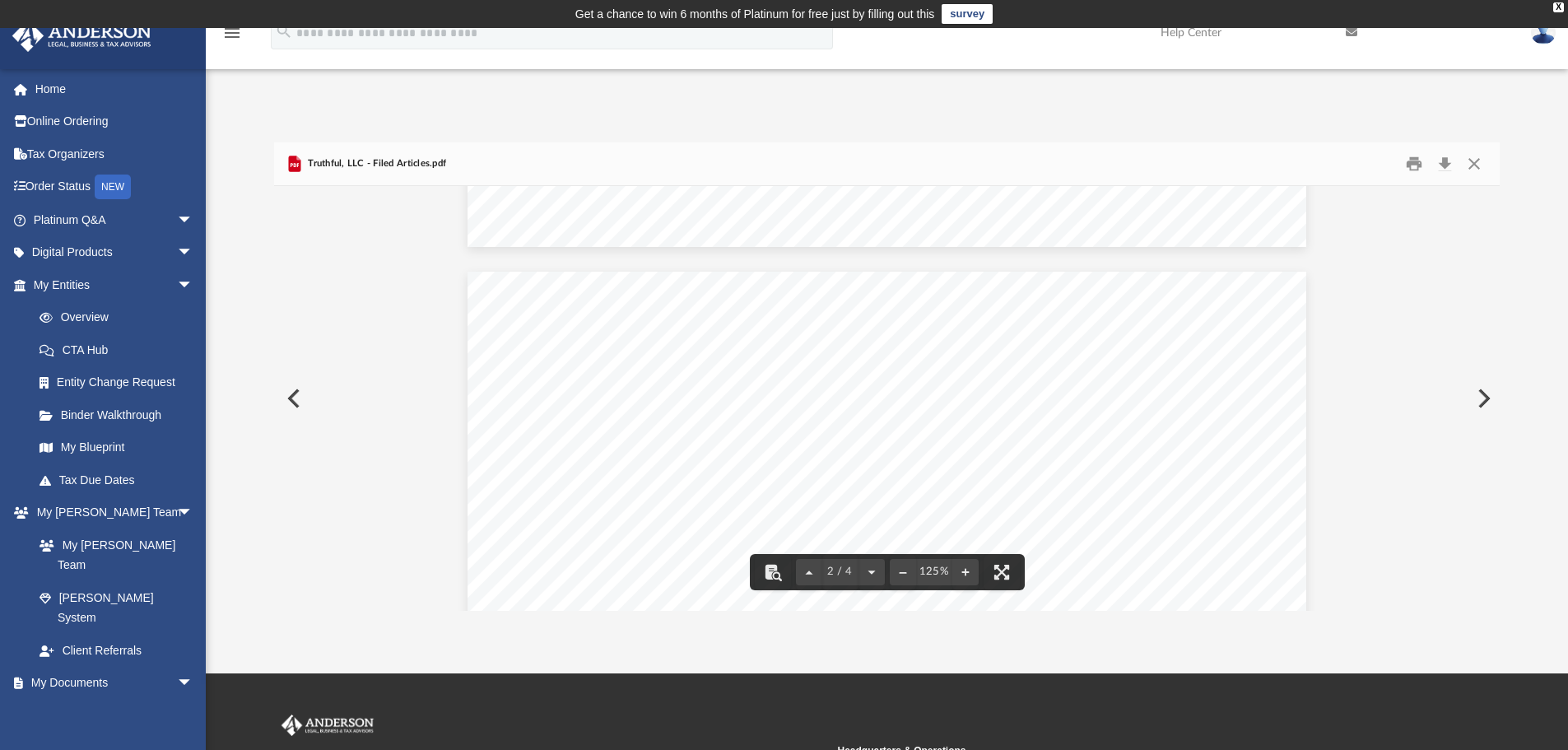
scroll to position [1893, 0]
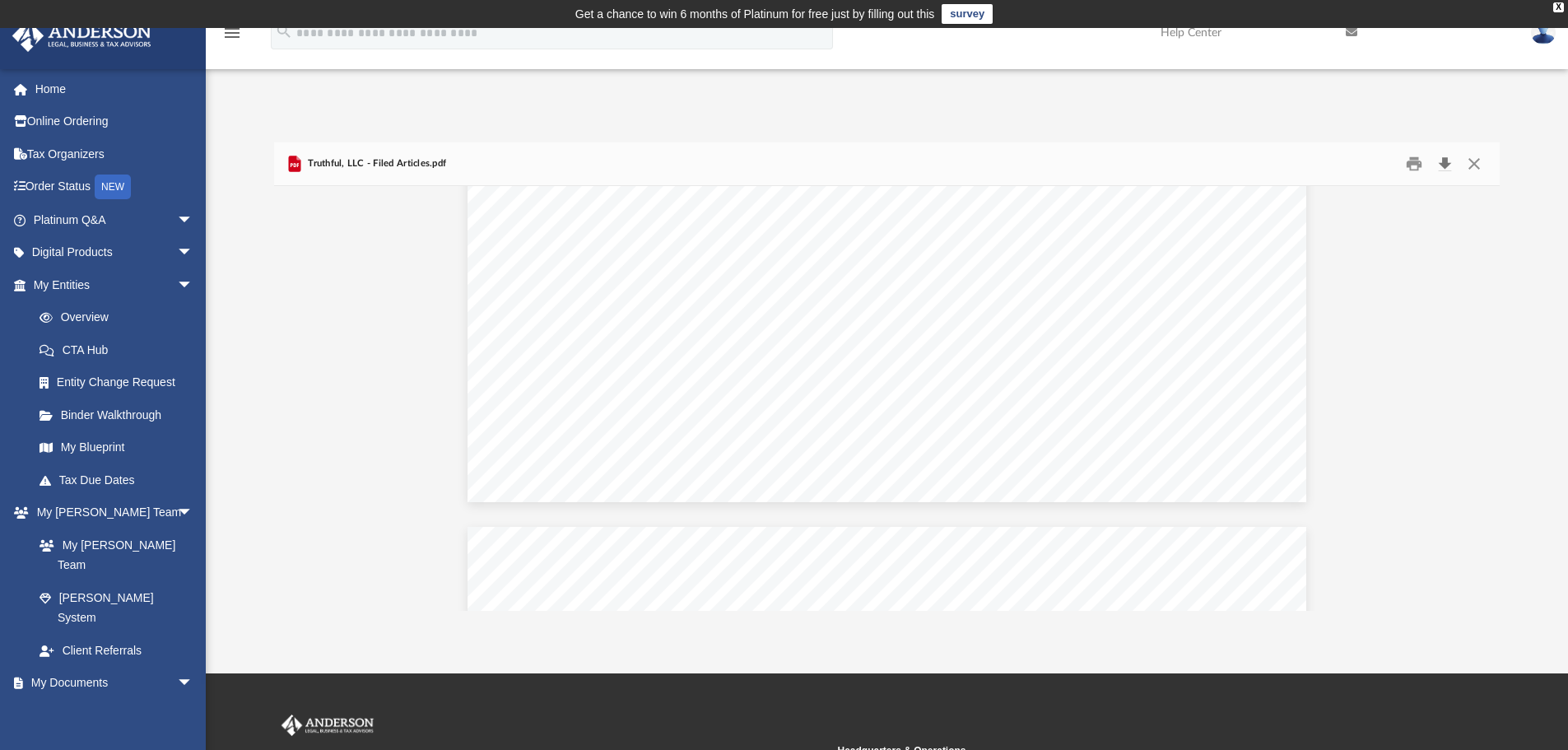
click at [1445, 165] on button "Download" at bounding box center [1444, 164] width 29 height 26
